Goal: Browse casually

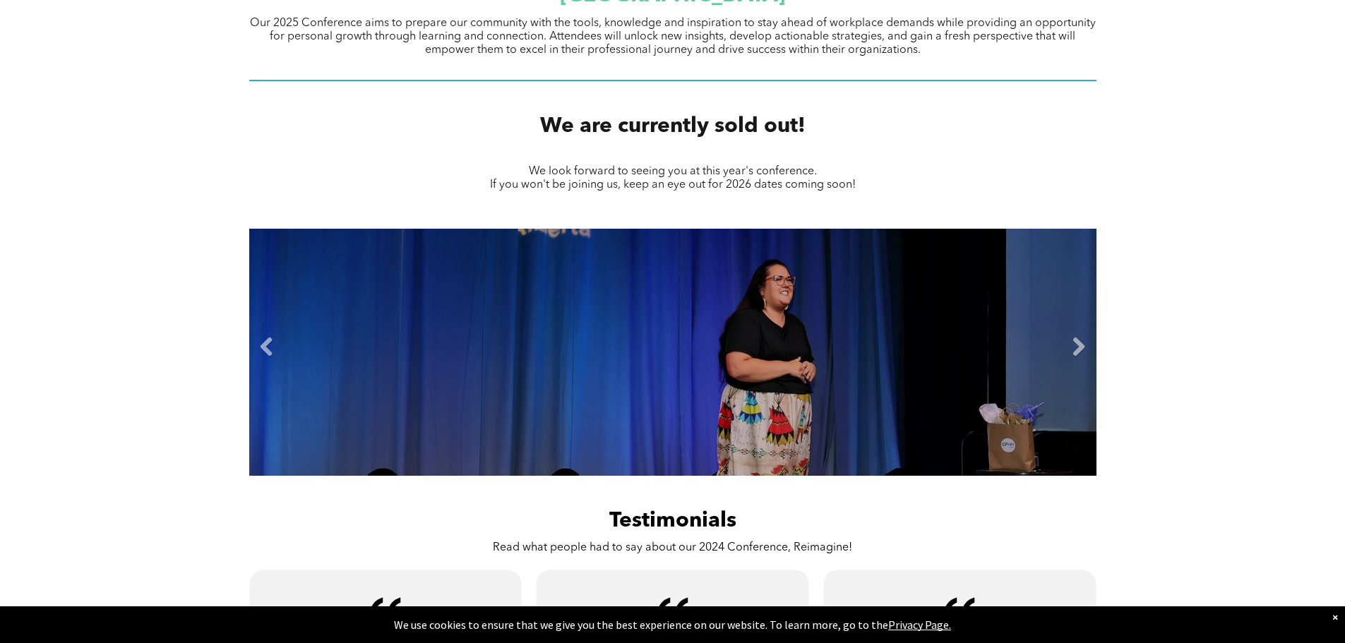
scroll to position [584, 0]
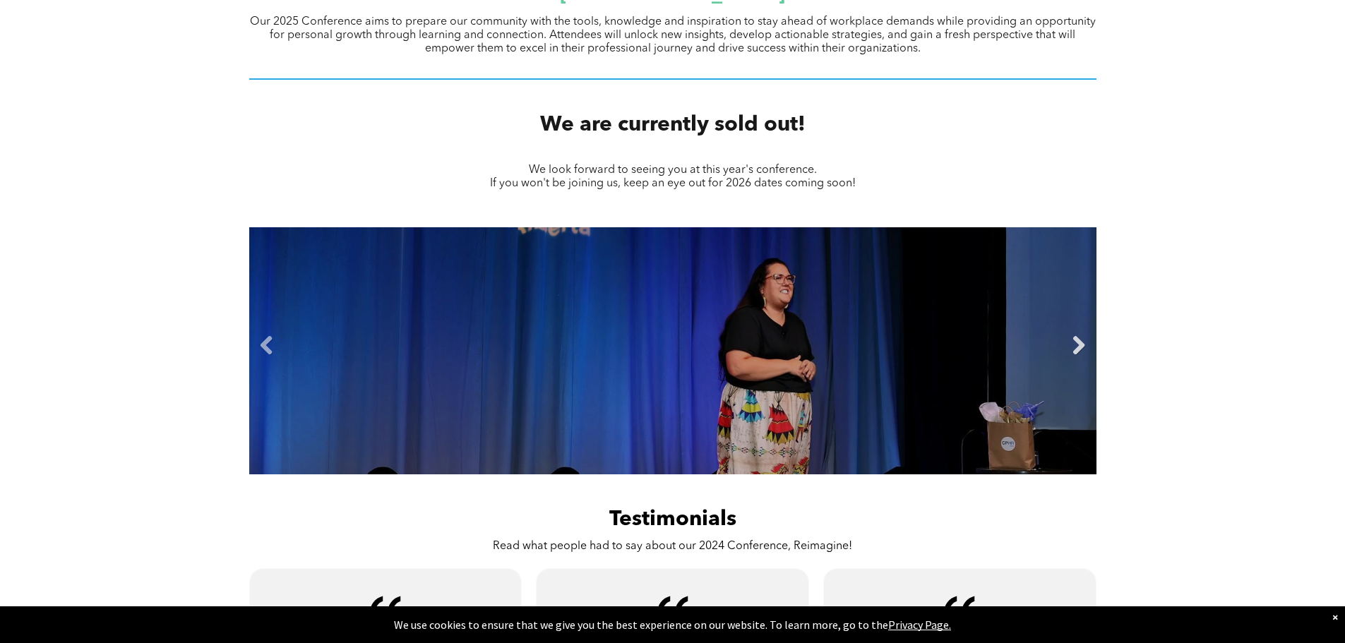
click at [1083, 350] on link "Next" at bounding box center [1079, 345] width 21 height 21
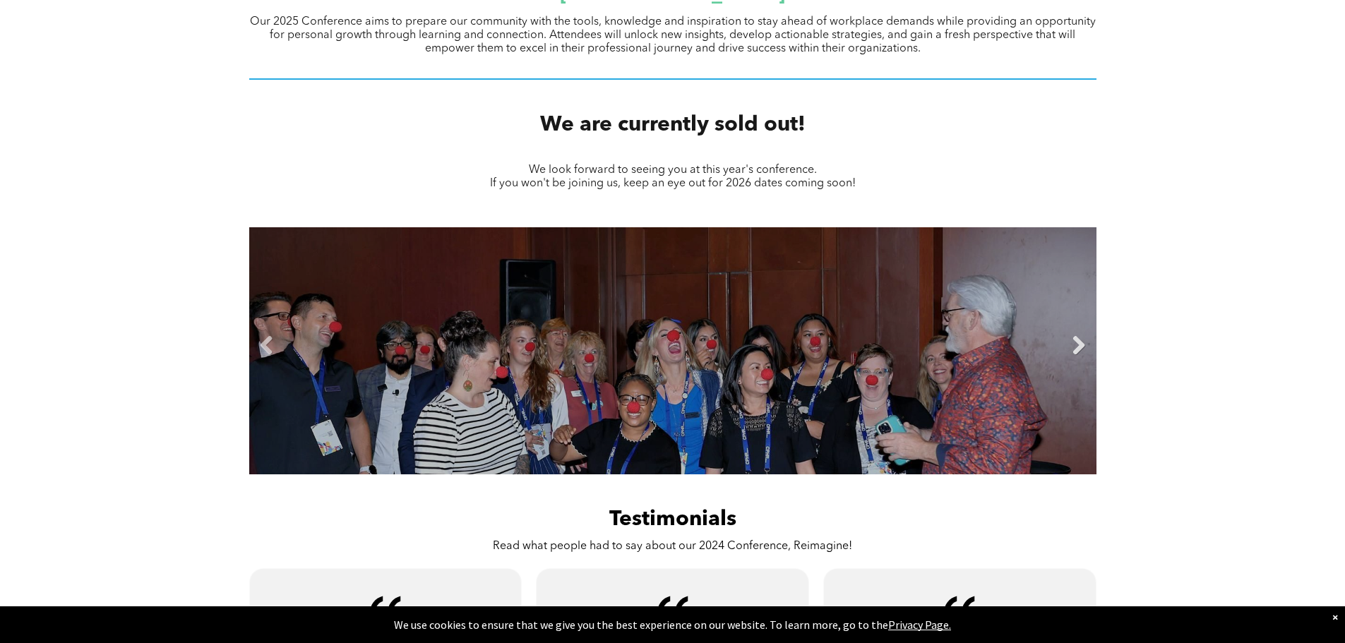
click at [1083, 350] on link "Next" at bounding box center [1079, 345] width 21 height 21
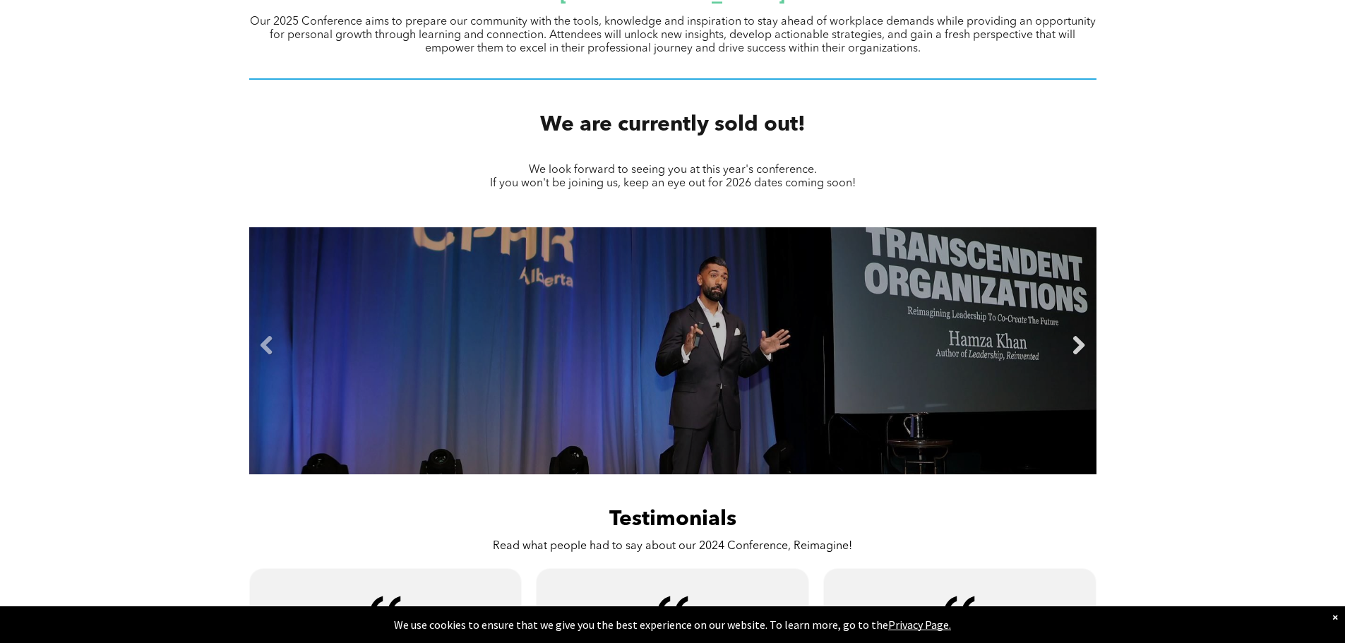
click at [1083, 350] on link "Next" at bounding box center [1079, 345] width 21 height 21
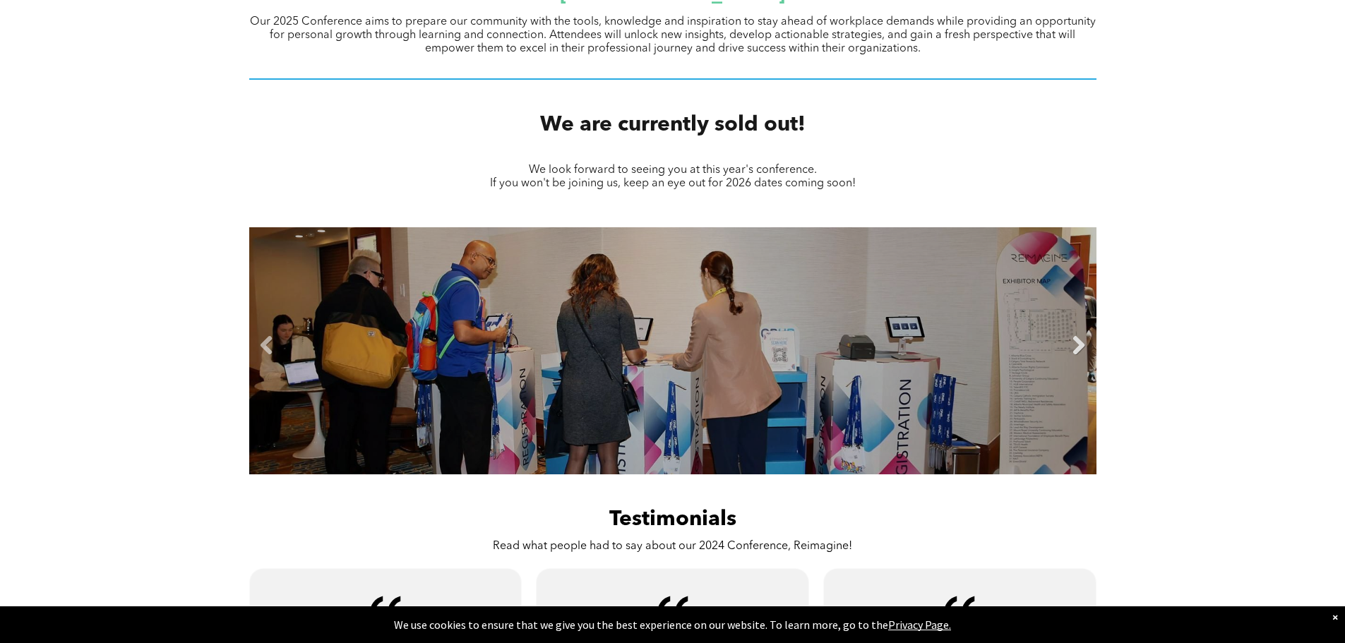
click at [1083, 350] on link "Next" at bounding box center [1079, 345] width 21 height 21
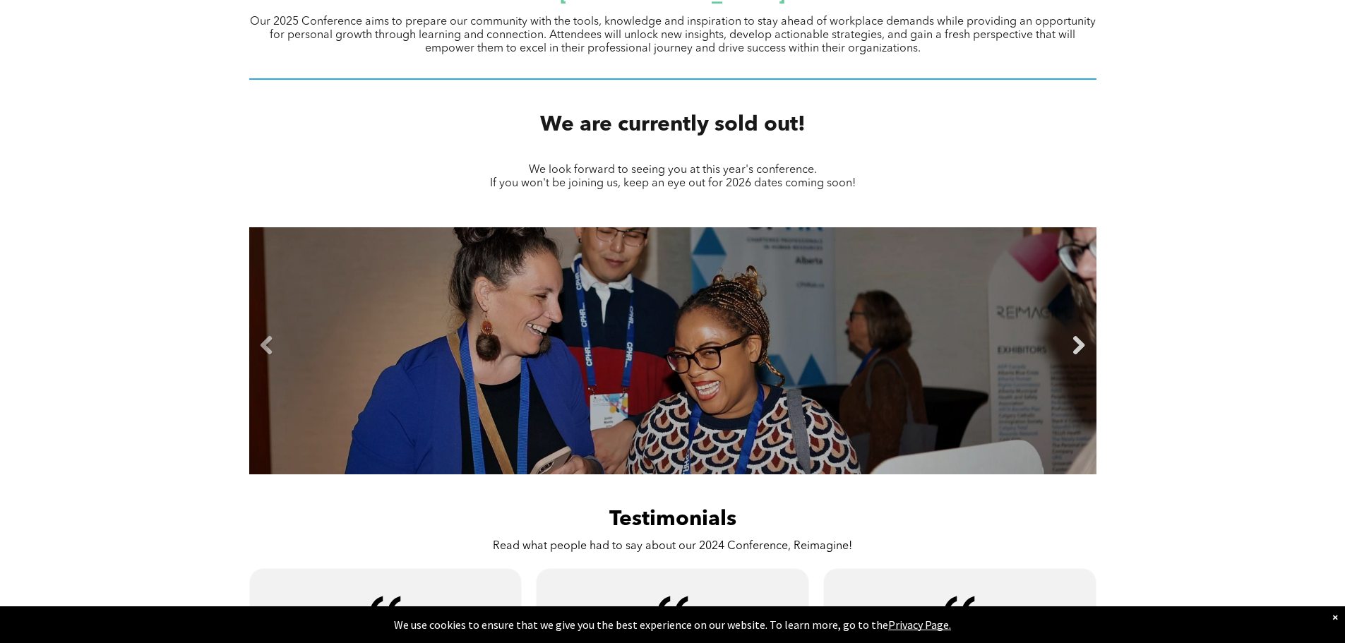
click at [1083, 350] on link "Next" at bounding box center [1079, 345] width 21 height 21
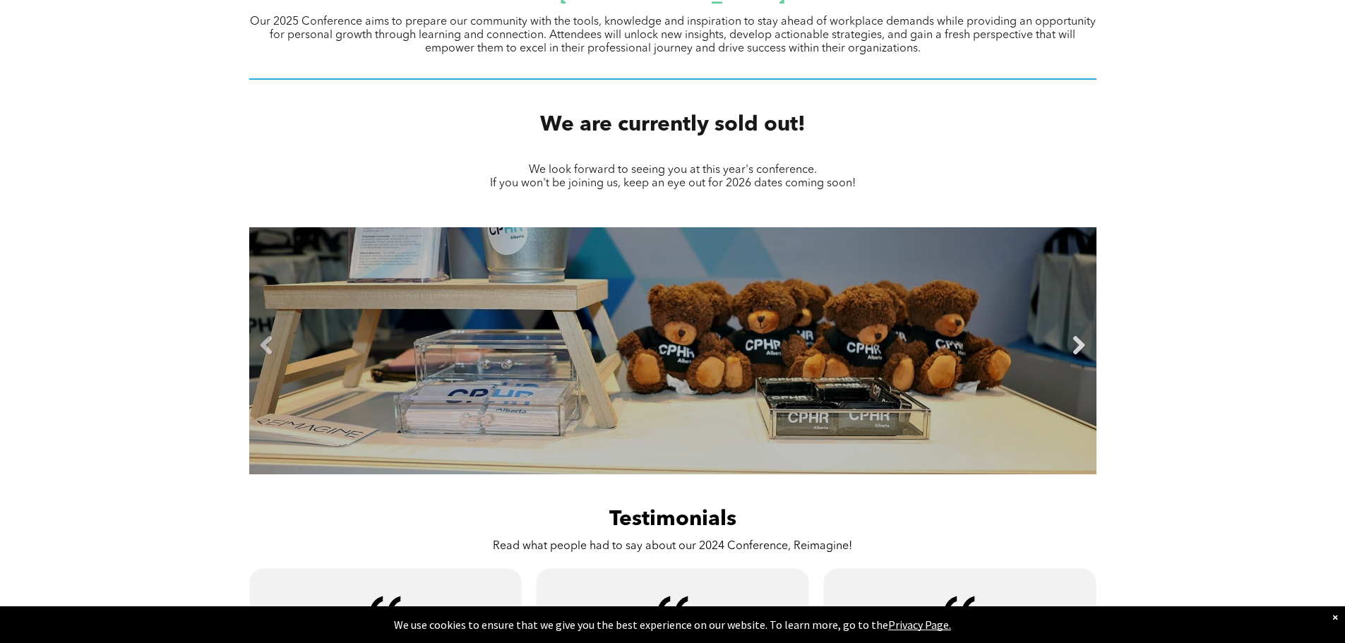
click at [1083, 350] on link "Next" at bounding box center [1079, 345] width 21 height 21
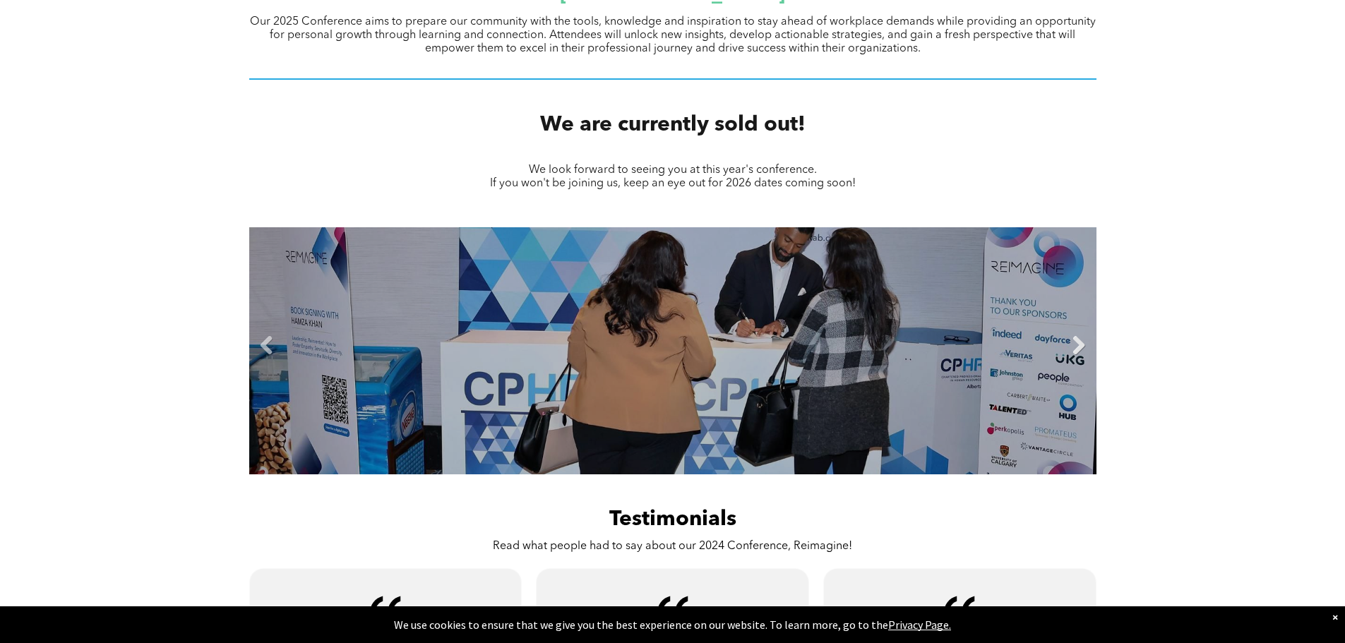
click at [1083, 350] on link "Next" at bounding box center [1079, 345] width 21 height 21
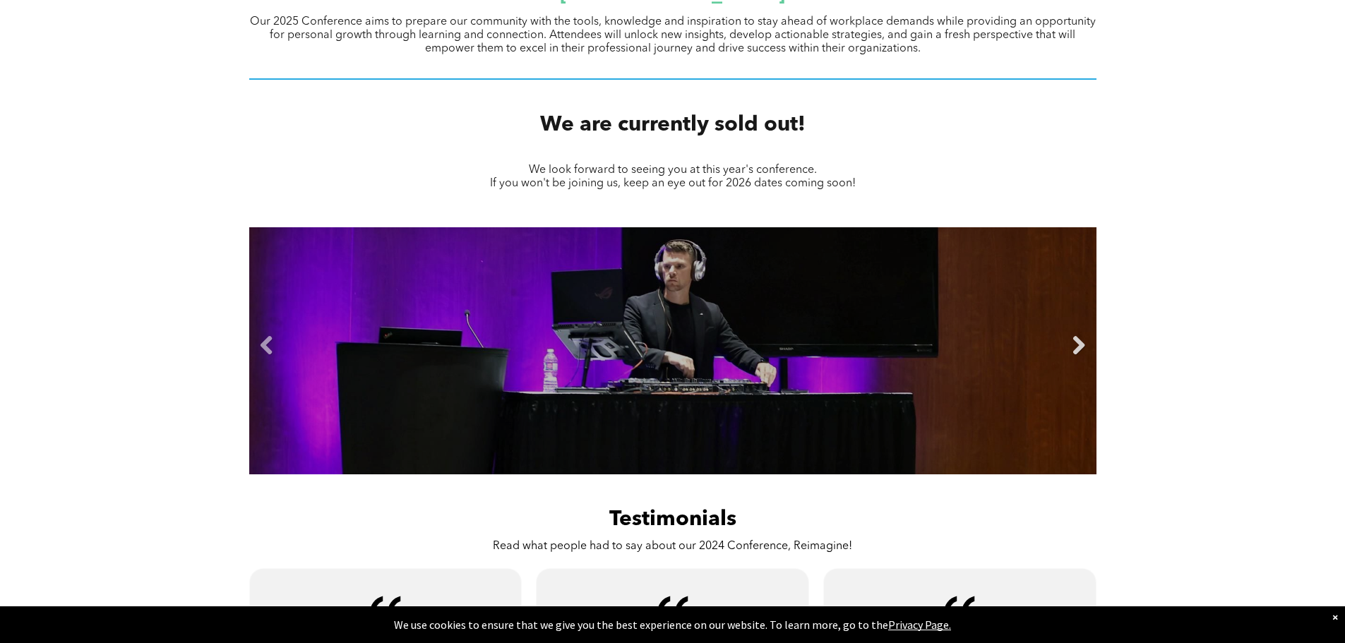
click at [1083, 350] on link "Next" at bounding box center [1079, 345] width 21 height 21
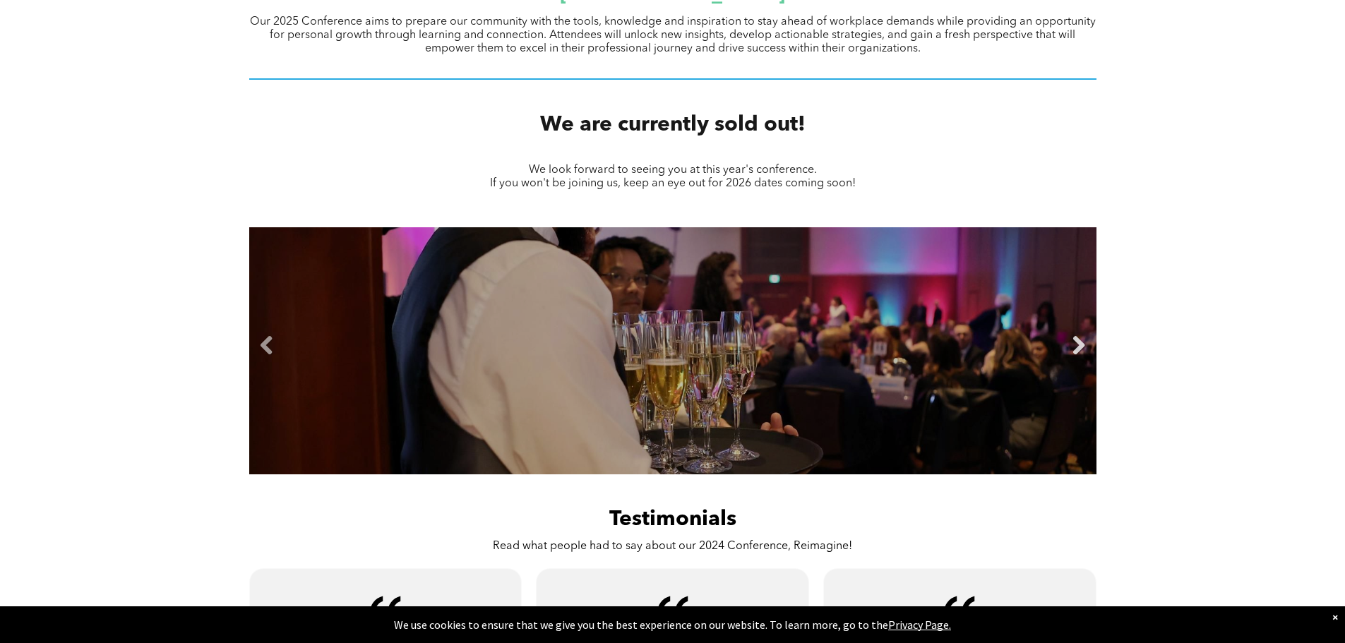
click at [1083, 350] on link "Next" at bounding box center [1079, 345] width 21 height 21
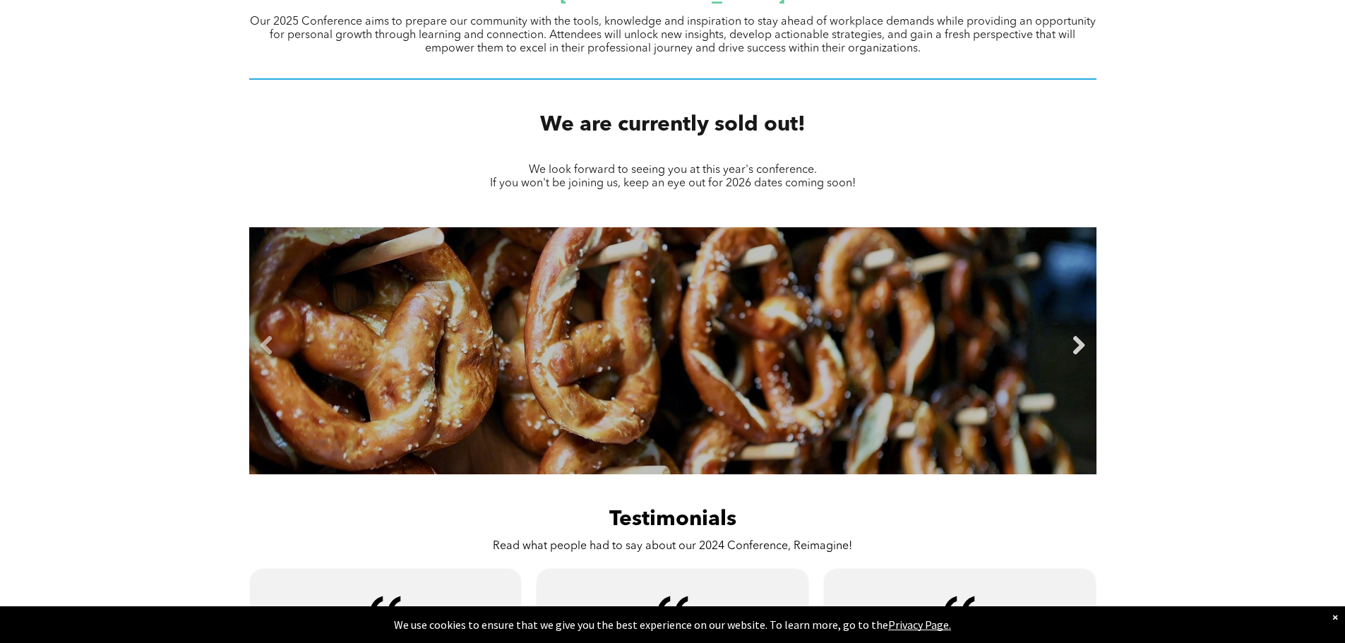
click at [1083, 350] on link "Next" at bounding box center [1079, 345] width 21 height 21
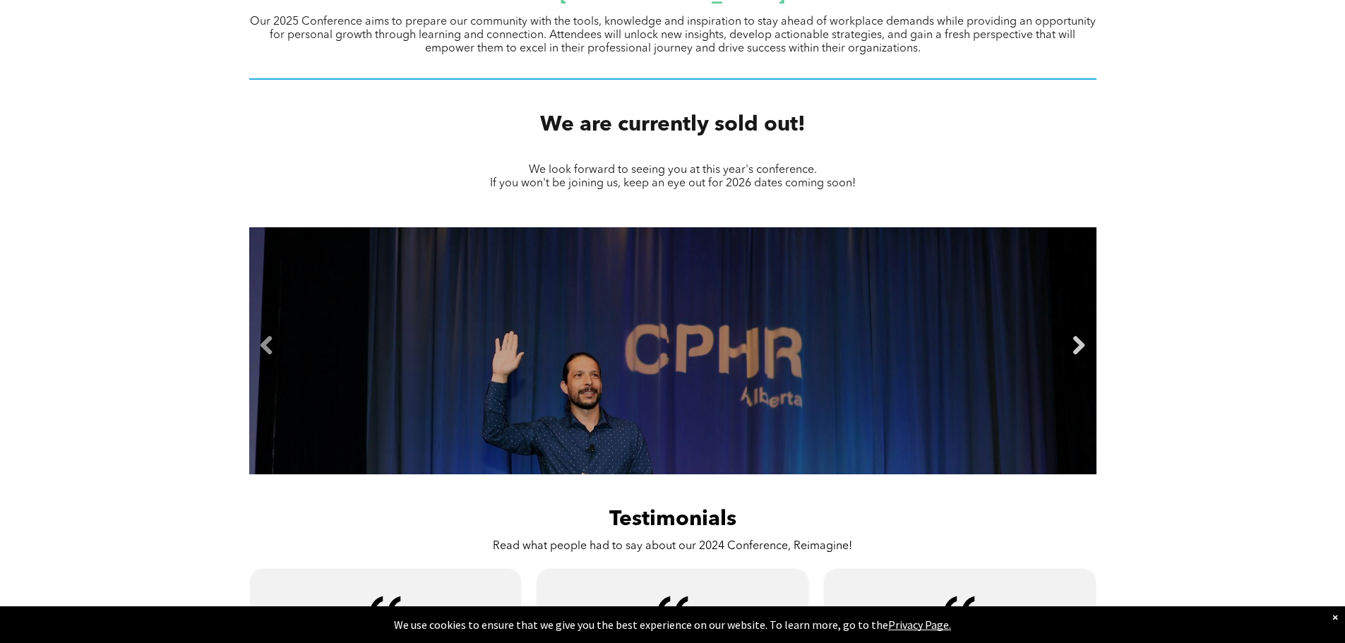
click at [1083, 350] on link "Next" at bounding box center [1079, 345] width 21 height 21
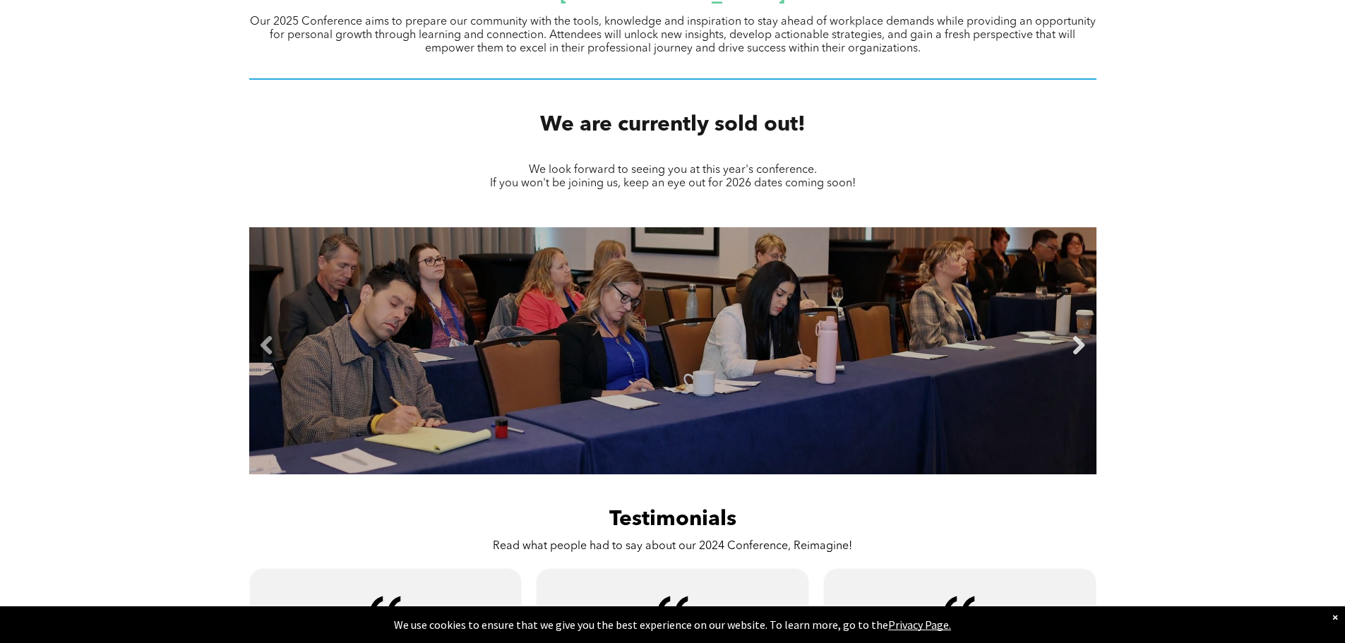
click at [1083, 350] on link "Next" at bounding box center [1079, 345] width 21 height 21
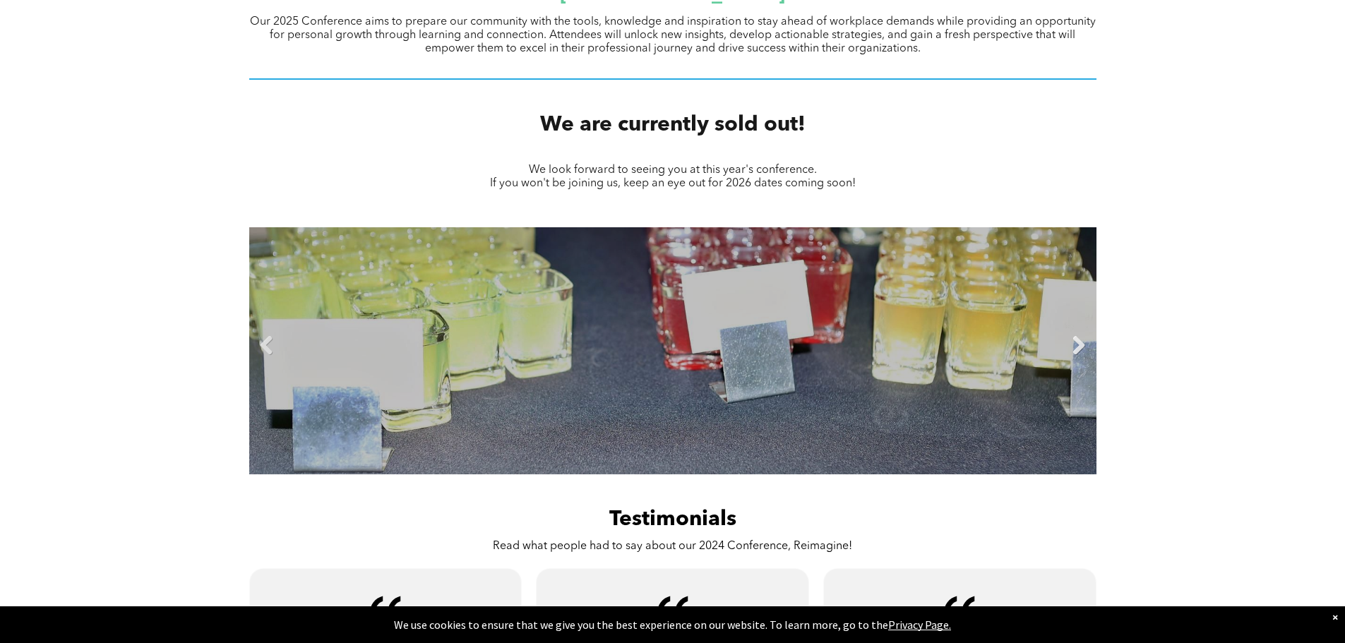
click at [1083, 350] on link "Next" at bounding box center [1079, 345] width 21 height 21
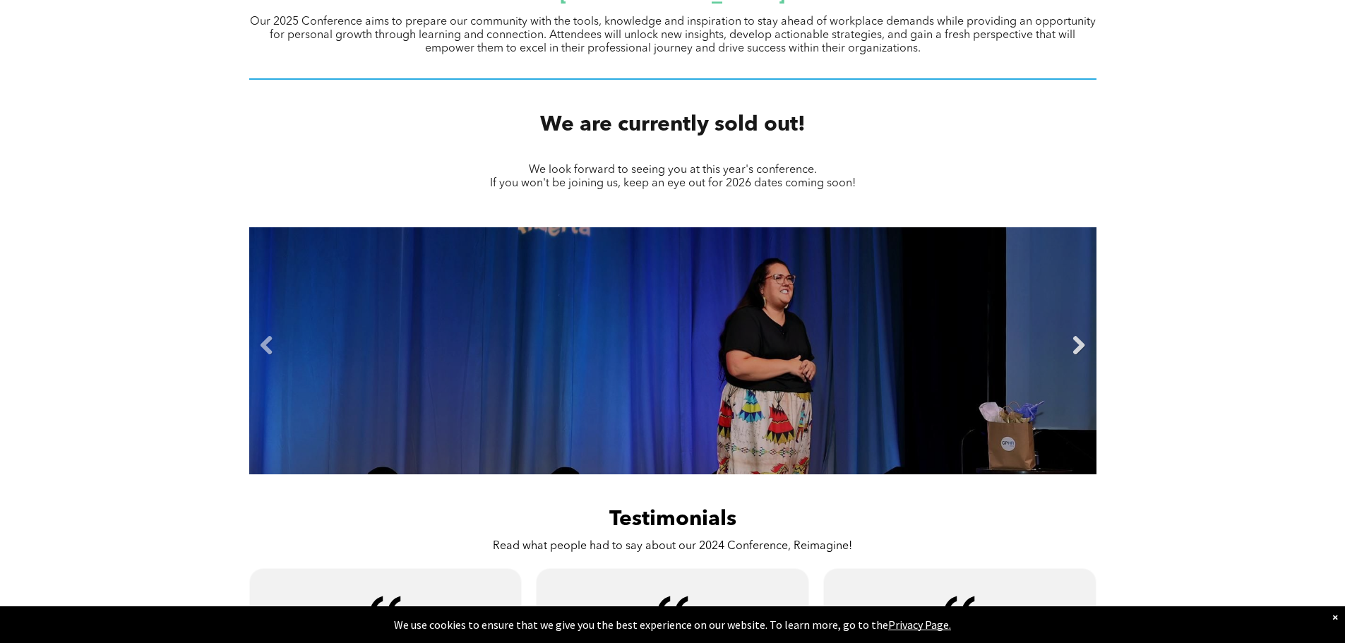
click at [1083, 350] on link "Next" at bounding box center [1079, 345] width 21 height 21
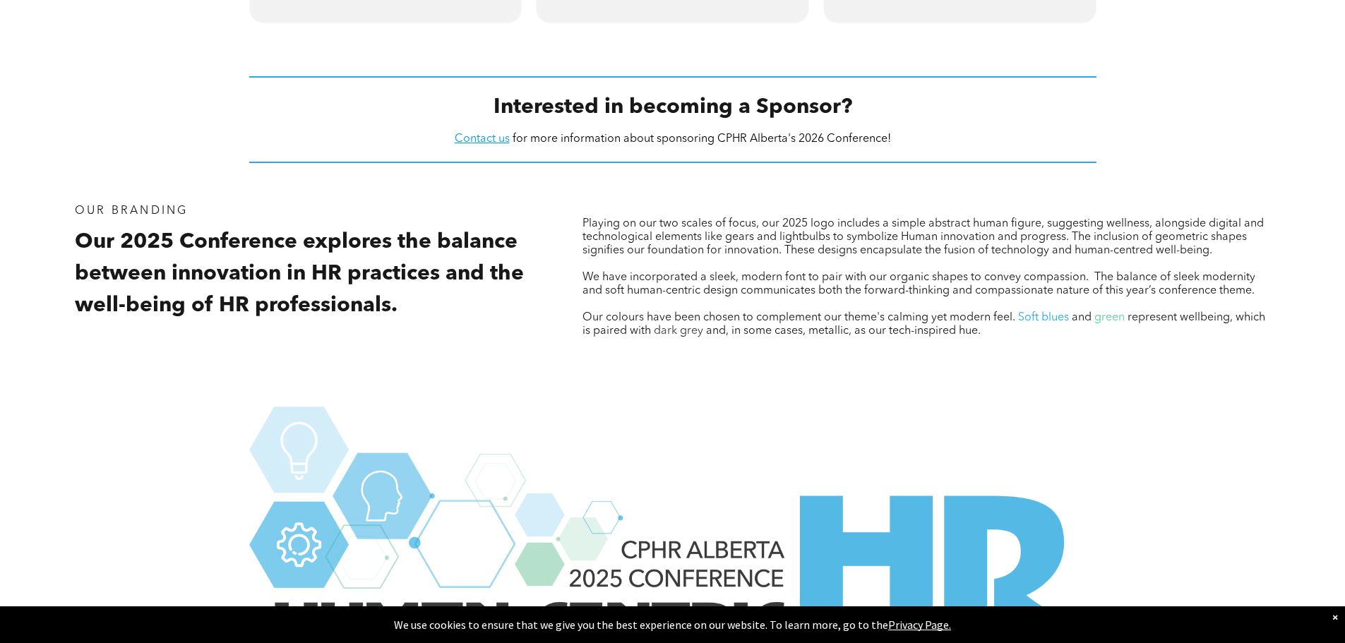
scroll to position [1342, 0]
